Goal: Transaction & Acquisition: Purchase product/service

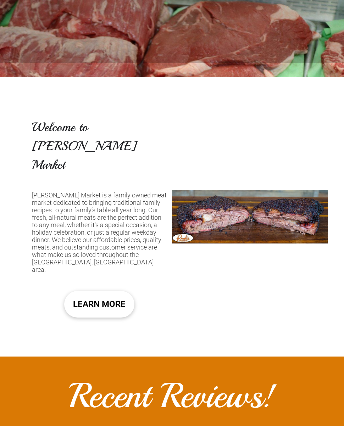
scroll to position [395, 0]
click at [103, 294] on span "LEARN MORE" at bounding box center [99, 304] width 52 height 21
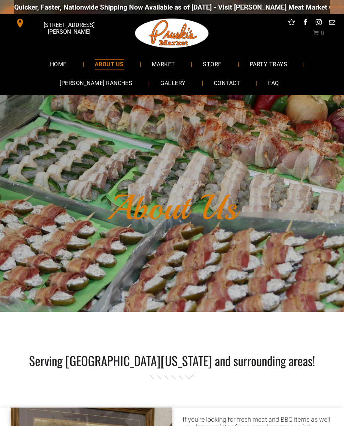
click at [161, 63] on span "MARKET" at bounding box center [163, 64] width 23 height 10
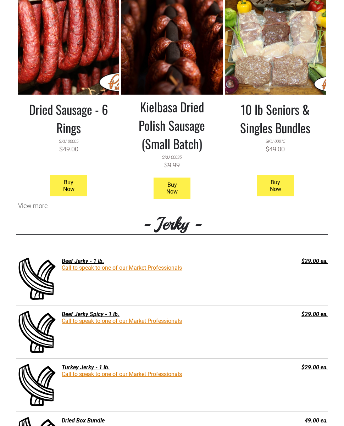
scroll to position [689, 0]
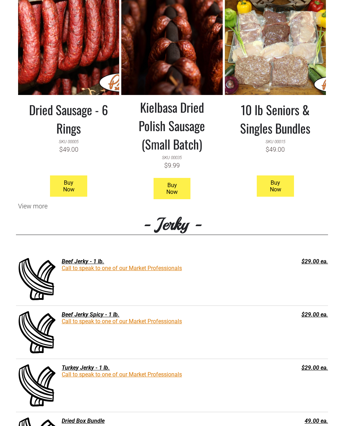
click at [254, 111] on h3 "10 lb Seniors & Singles Bundles" at bounding box center [275, 118] width 90 height 37
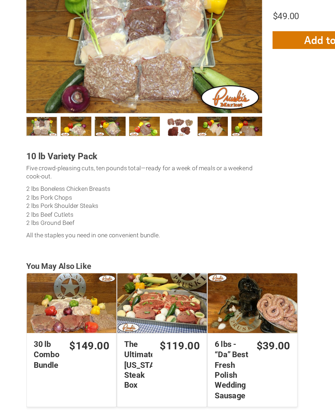
scroll to position [142, 0]
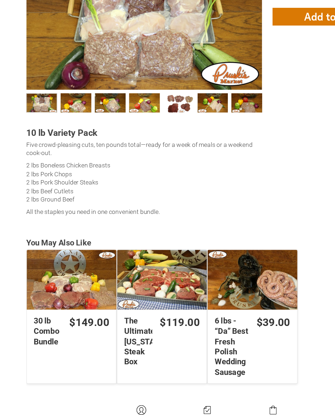
click at [120, 266] on div "The Ultimate Texas Steak Box" at bounding box center [131, 290] width 72 height 48
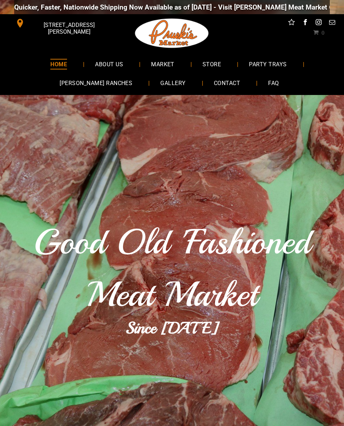
click at [160, 87] on span "GALLERY" at bounding box center [172, 83] width 25 height 10
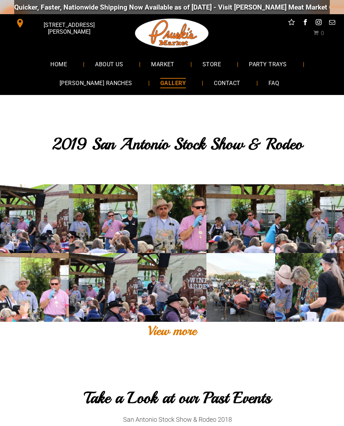
click at [211, 62] on span "STORE" at bounding box center [211, 64] width 18 height 10
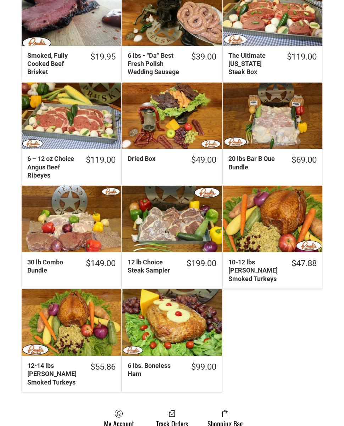
scroll to position [321, 0]
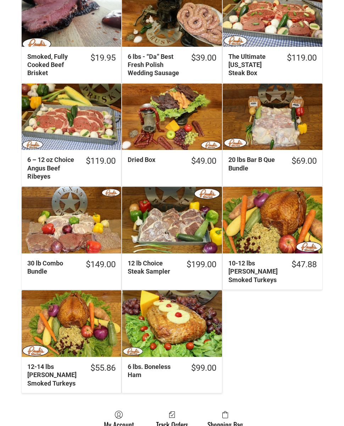
click at [53, 241] on div "30 lb Combo Bundle" at bounding box center [72, 220] width 100 height 67
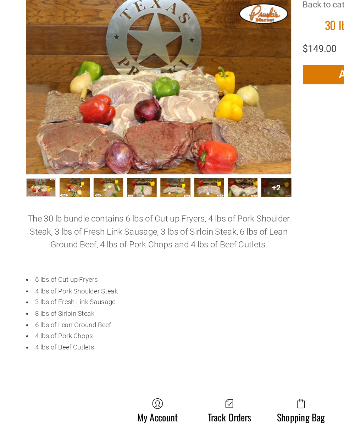
scroll to position [54, 0]
